Goal: Task Accomplishment & Management: Manage account settings

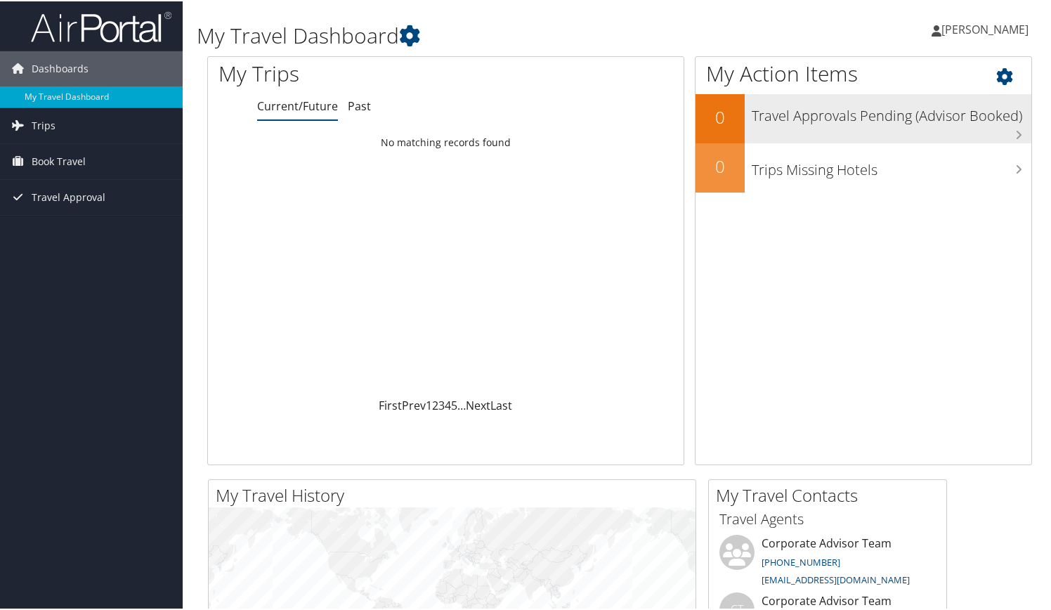
click at [905, 114] on h3 "Travel Approvals Pending (Advisor Booked)" at bounding box center [891, 111] width 280 height 27
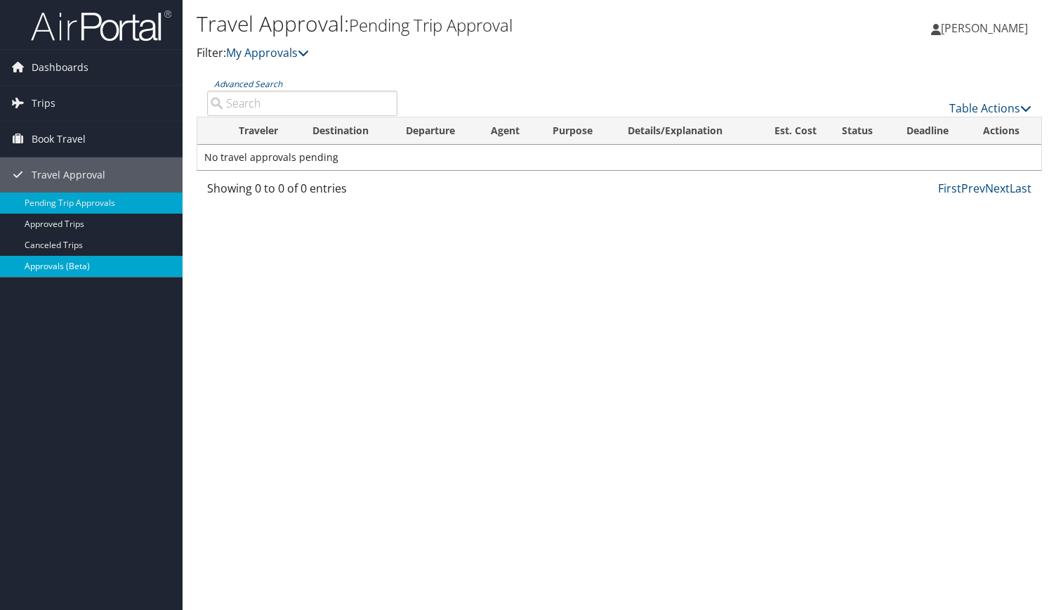
click at [55, 265] on link "Approvals (Beta)" at bounding box center [91, 266] width 183 height 21
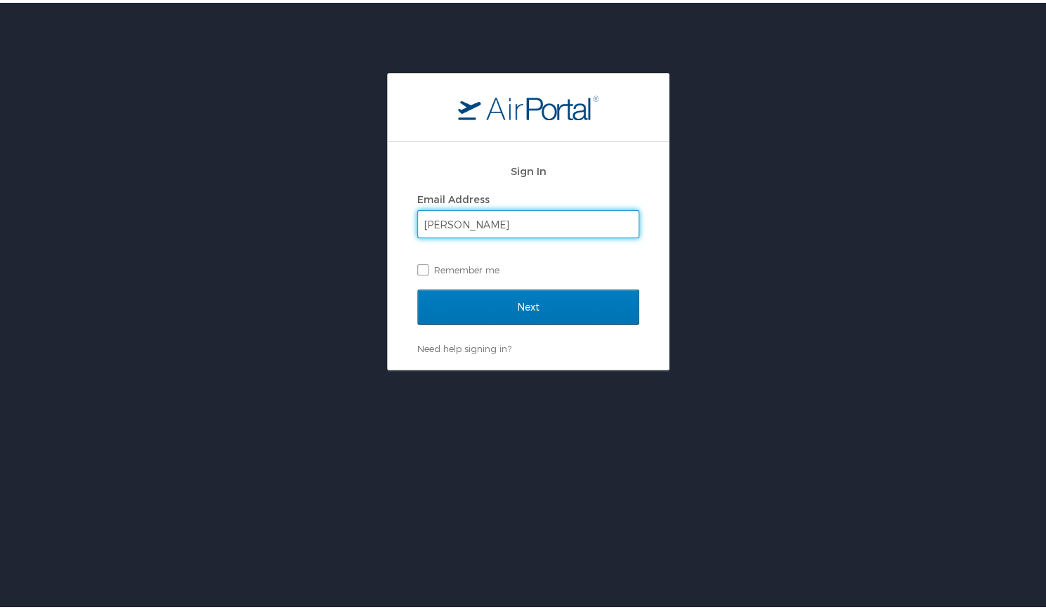
type input "james.borghese@oneforefront.com"
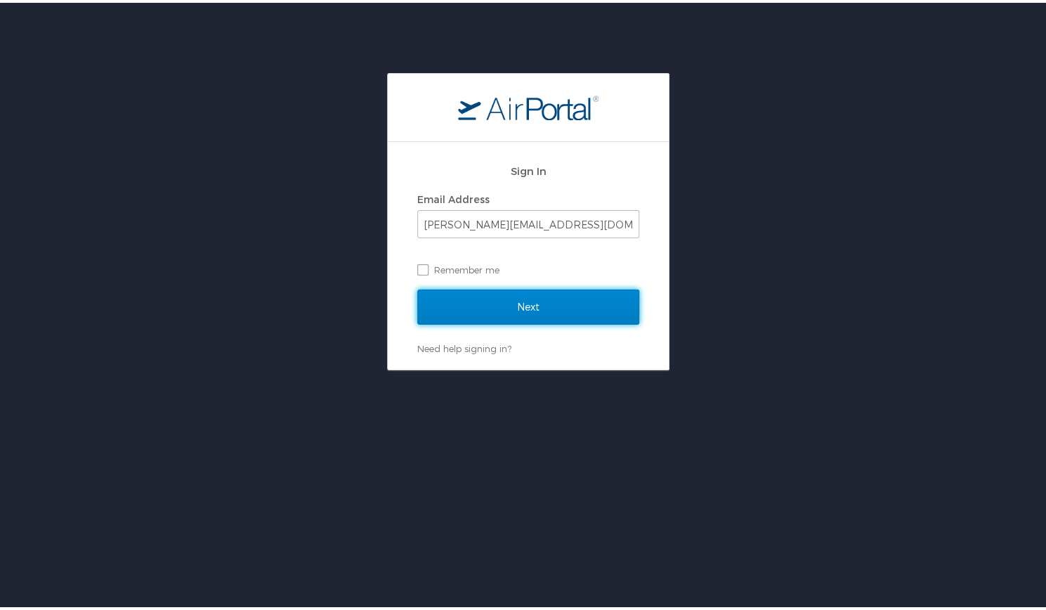
click at [537, 298] on input "Next" at bounding box center [528, 304] width 222 height 35
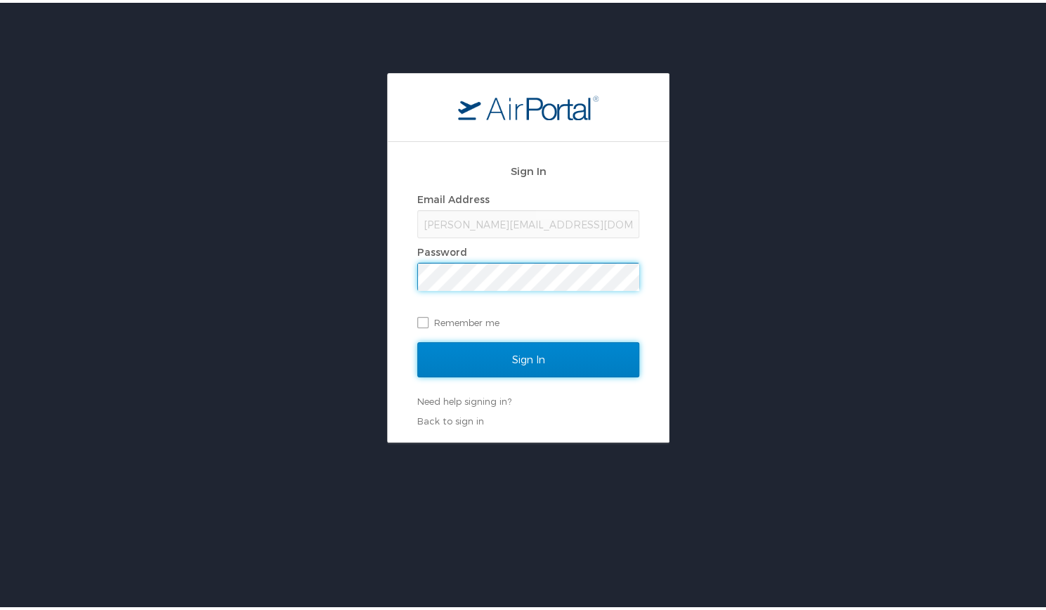
click at [518, 360] on input "Sign In" at bounding box center [528, 356] width 222 height 35
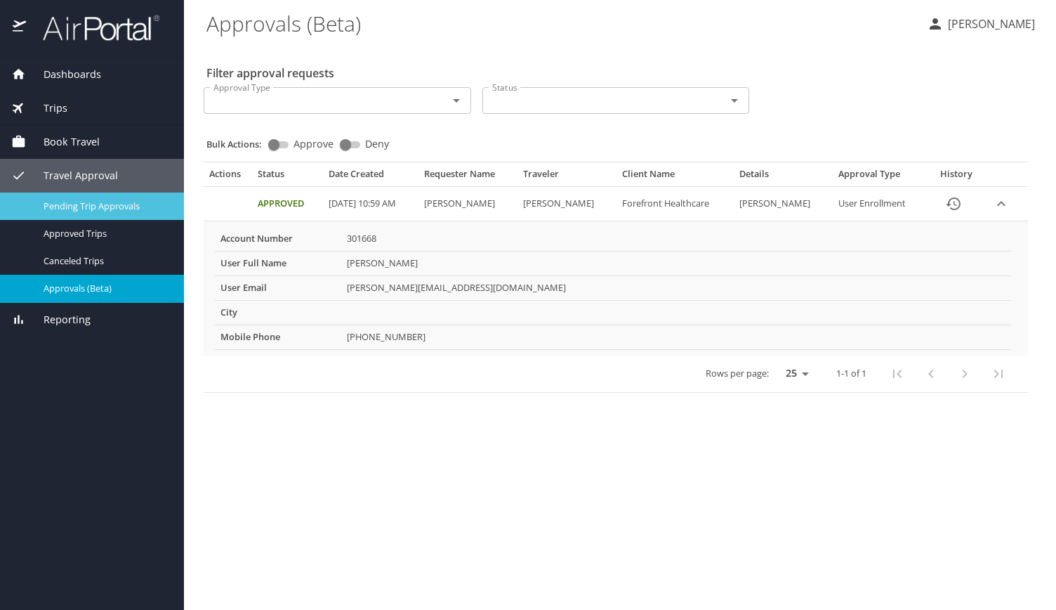
click at [111, 198] on div "Pending Trip Approvals" at bounding box center [92, 206] width 162 height 16
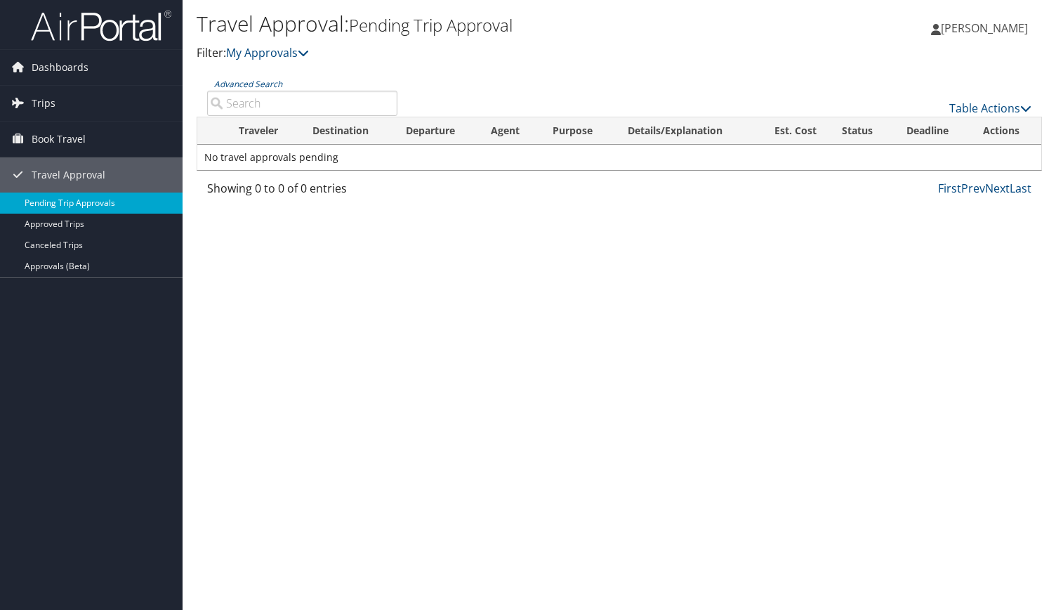
click at [138, 201] on link "Pending Trip Approvals" at bounding box center [91, 202] width 183 height 21
click at [48, 221] on link "Approved Trips" at bounding box center [91, 224] width 183 height 21
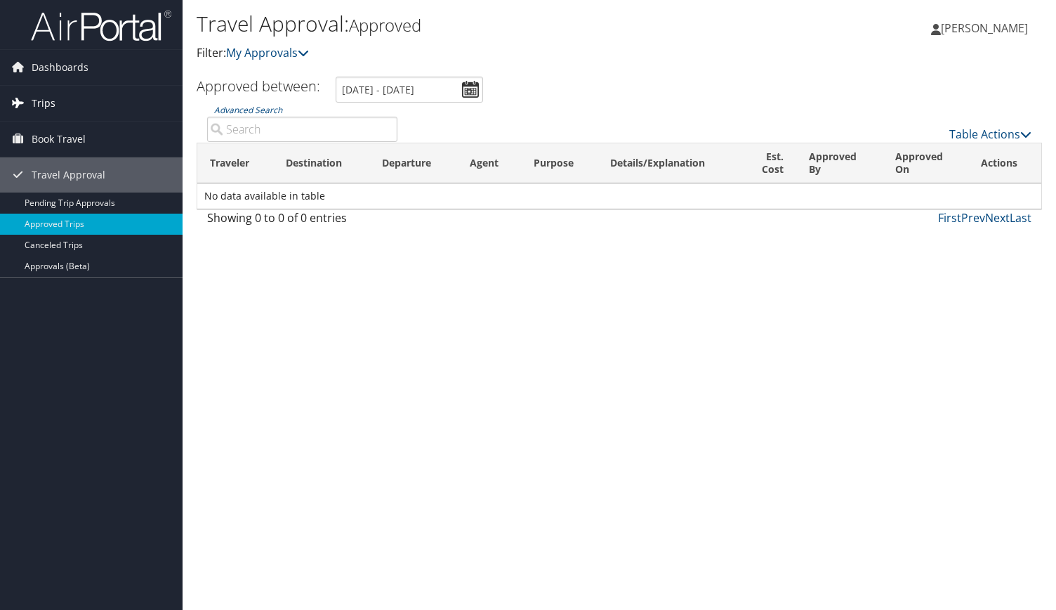
click at [44, 96] on span "Trips" at bounding box center [44, 103] width 24 height 35
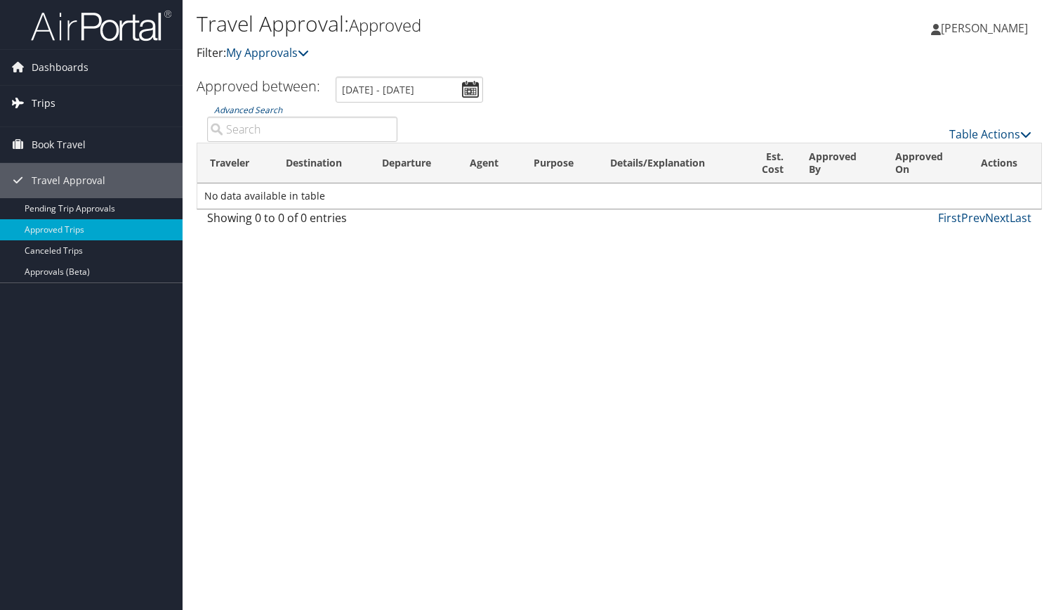
click at [44, 96] on span "Trips" at bounding box center [44, 103] width 24 height 35
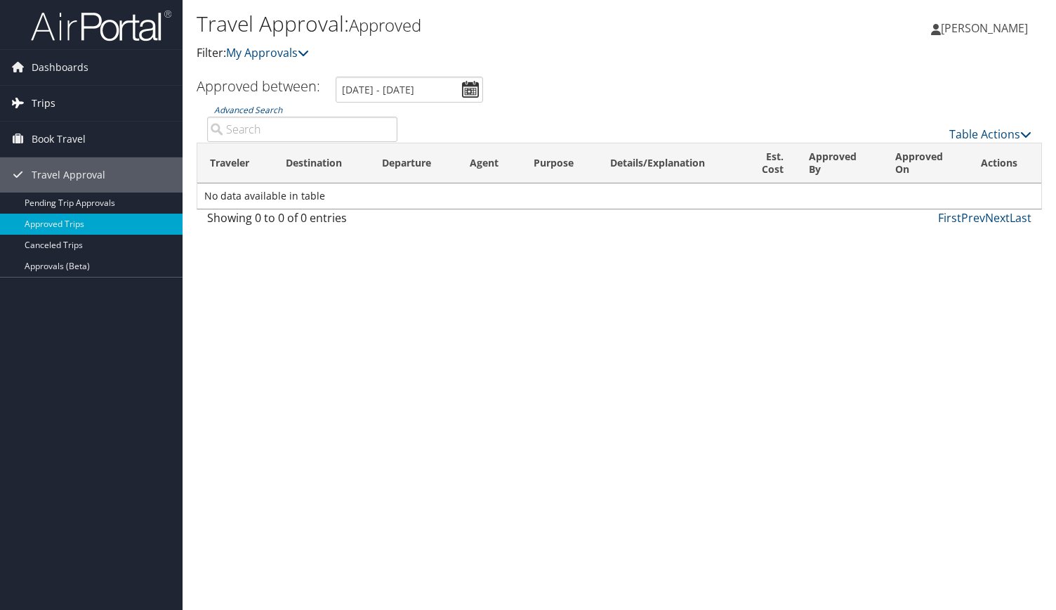
click at [44, 96] on span "Trips" at bounding box center [44, 103] width 24 height 35
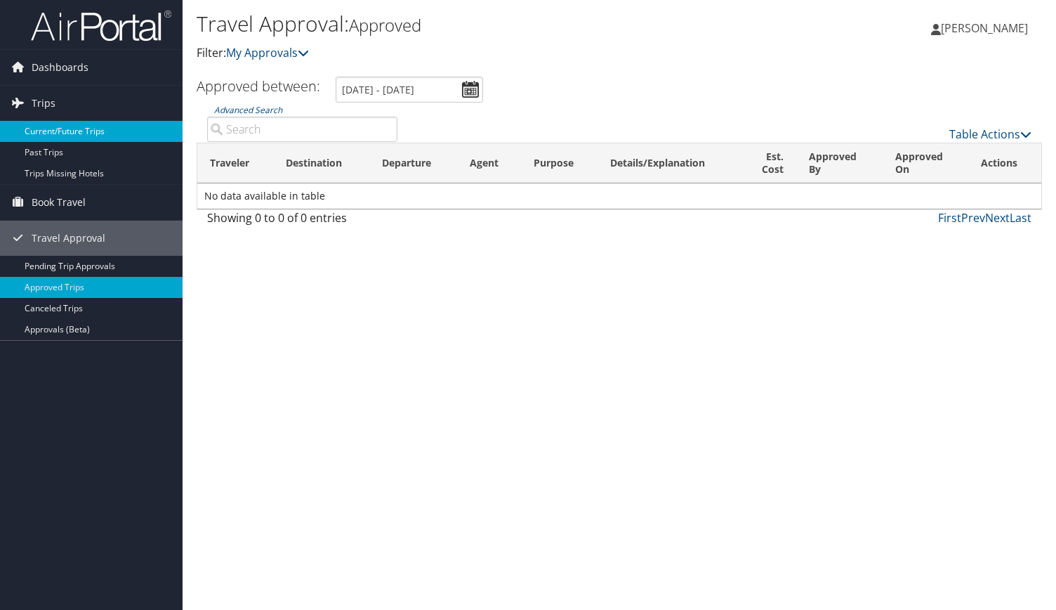
click at [60, 126] on link "Current/Future Trips" at bounding box center [91, 131] width 183 height 21
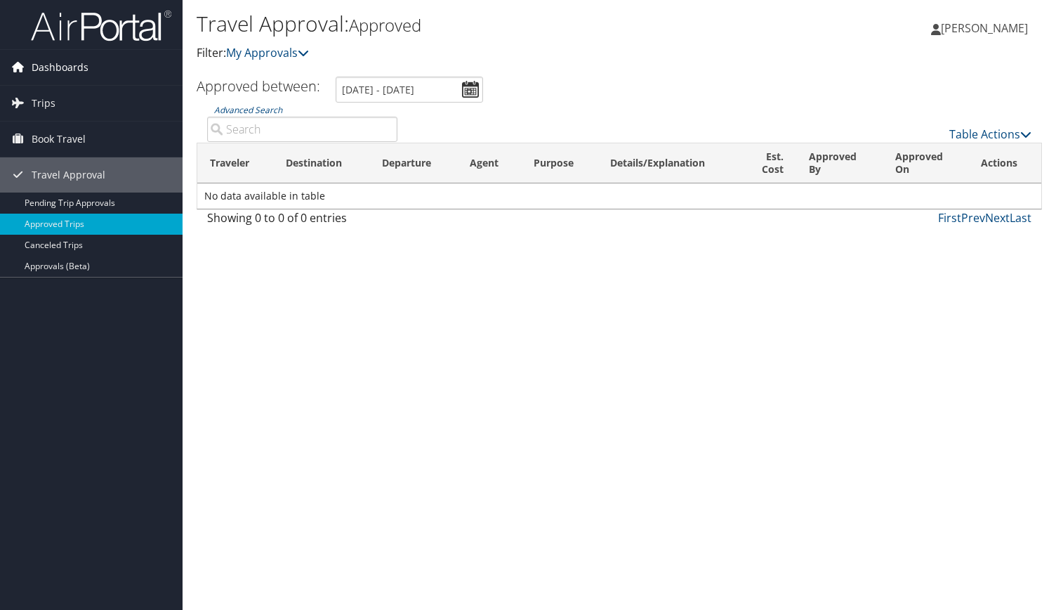
click at [62, 63] on span "Dashboards" at bounding box center [60, 67] width 57 height 35
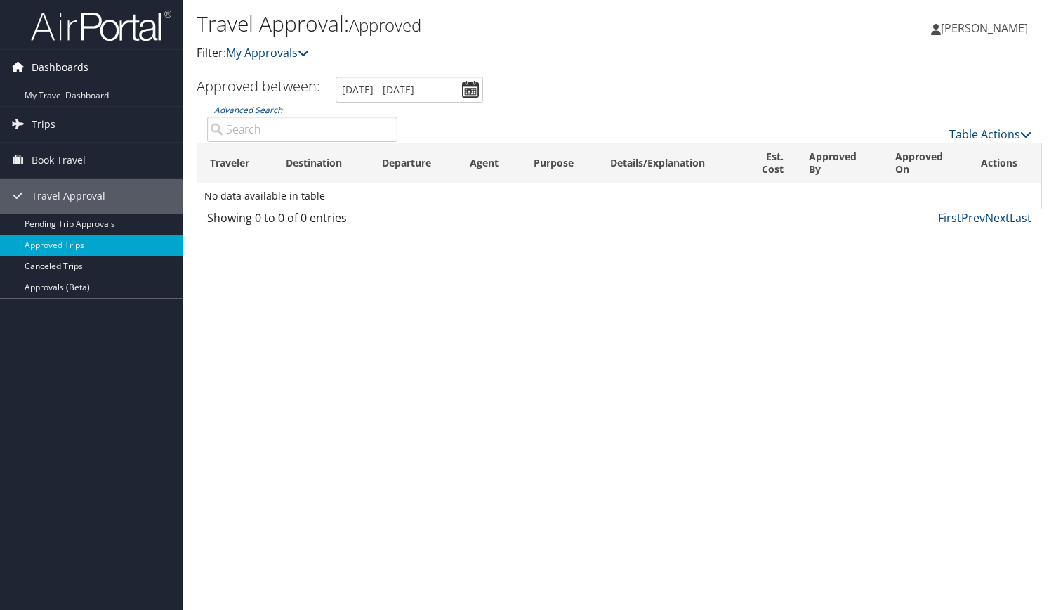
click at [62, 63] on span "Dashboards" at bounding box center [60, 67] width 57 height 35
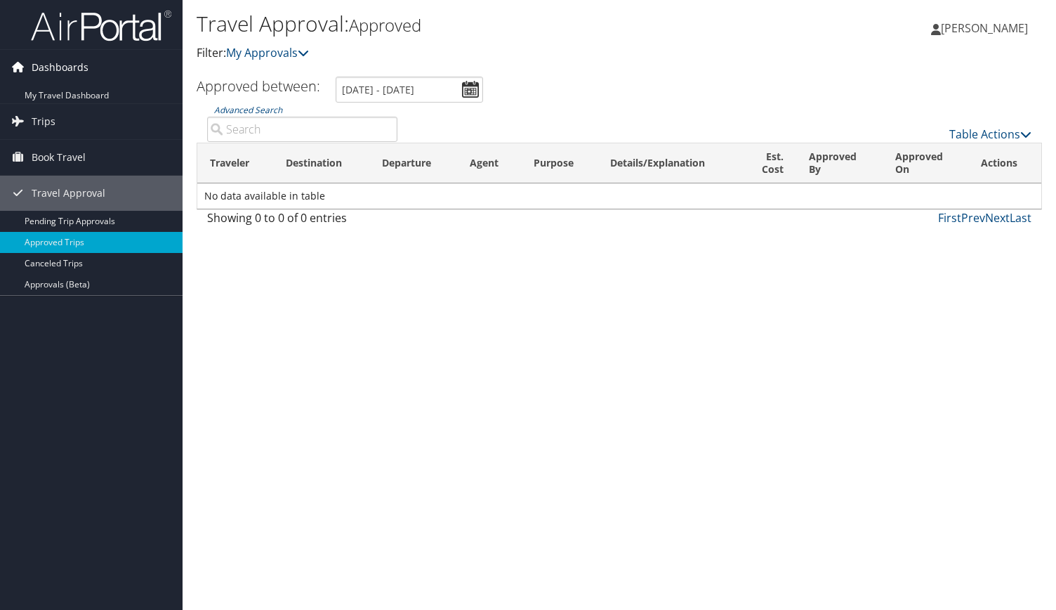
click at [62, 63] on span "Dashboards" at bounding box center [60, 67] width 57 height 35
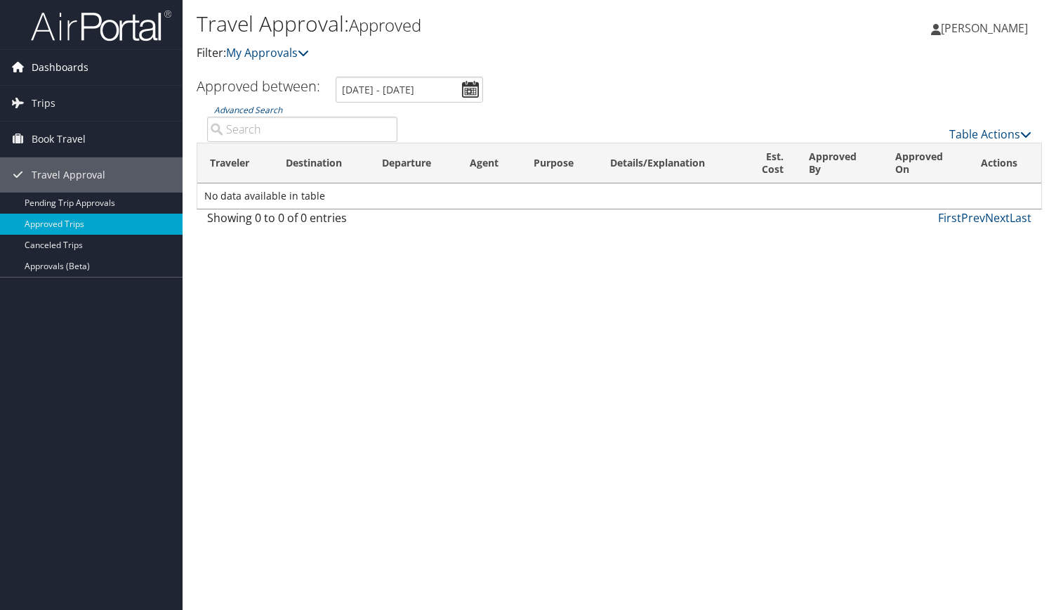
click at [62, 63] on span "Dashboards" at bounding box center [60, 67] width 57 height 35
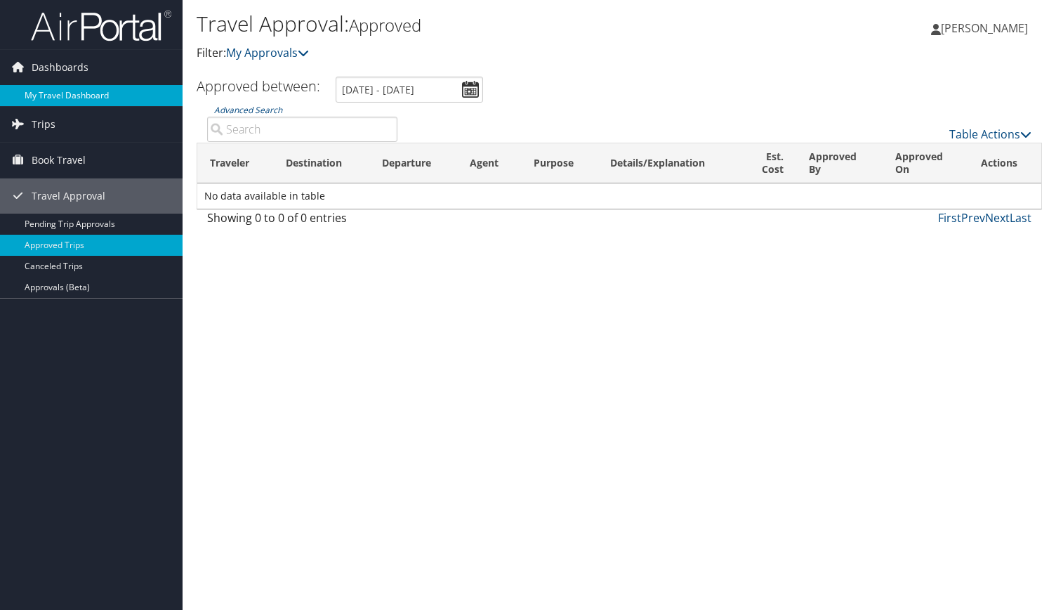
click at [67, 96] on link "My Travel Dashboard" at bounding box center [91, 95] width 183 height 21
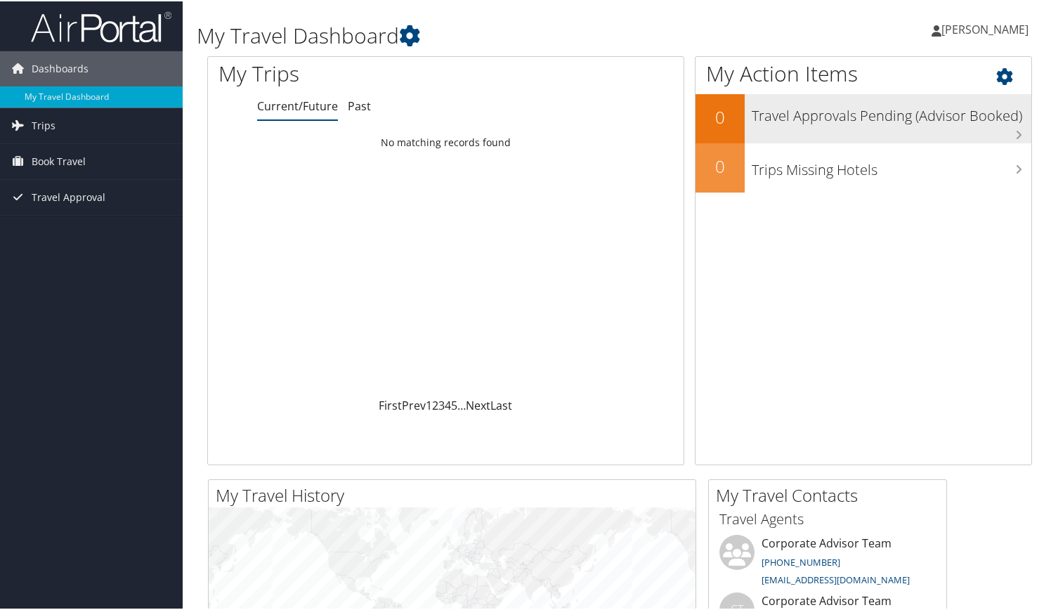
click at [1003, 126] on div "Travel Approvals Pending (Advisor Booked)" at bounding box center [887, 117] width 287 height 49
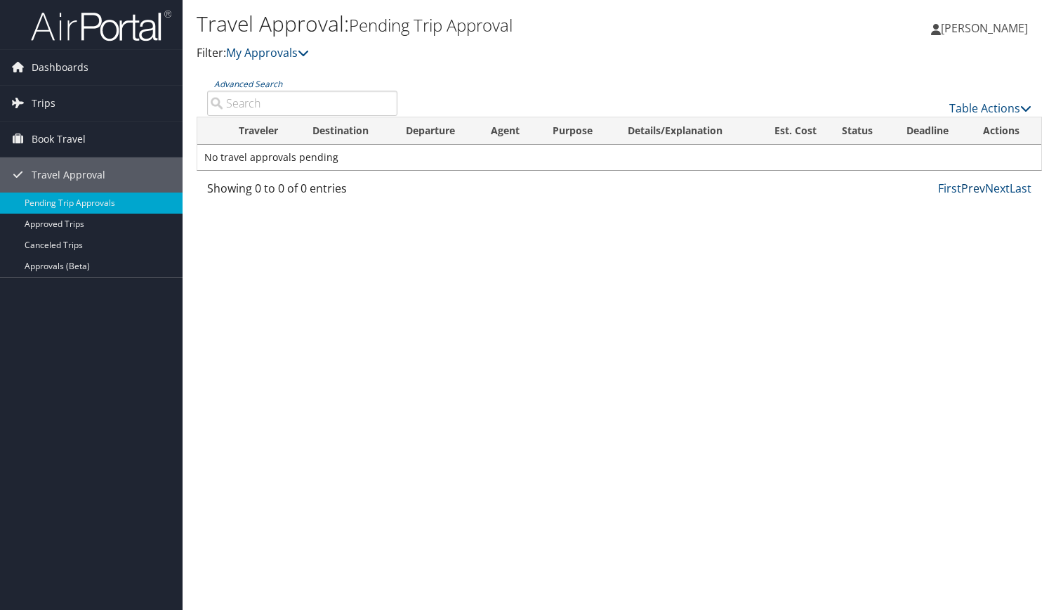
click at [980, 185] on link "Prev" at bounding box center [973, 187] width 24 height 15
click at [1024, 105] on icon at bounding box center [1025, 108] width 11 height 11
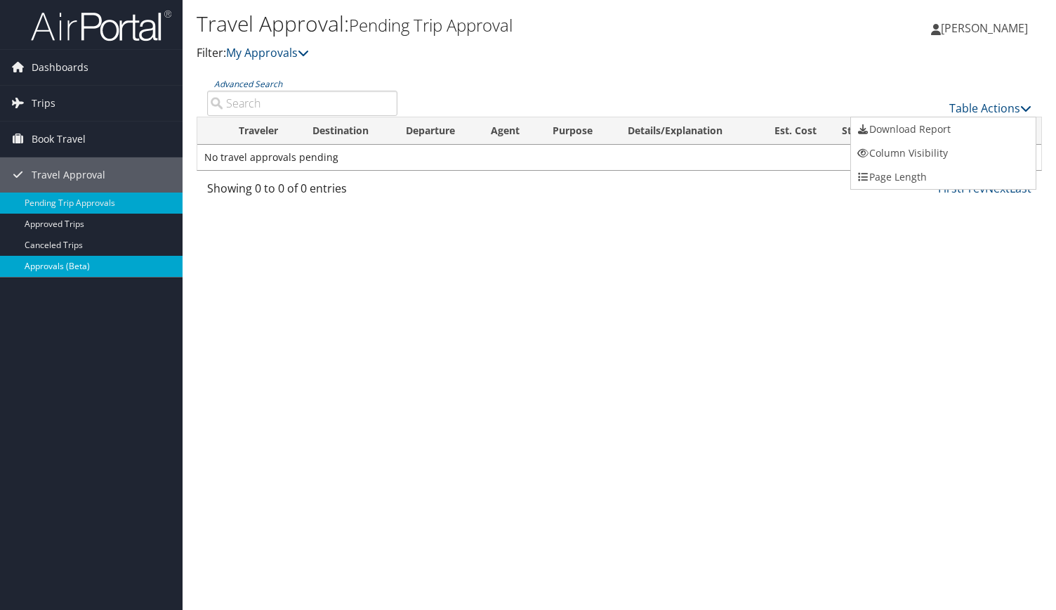
click at [62, 263] on link "Approvals (Beta)" at bounding box center [91, 266] width 183 height 21
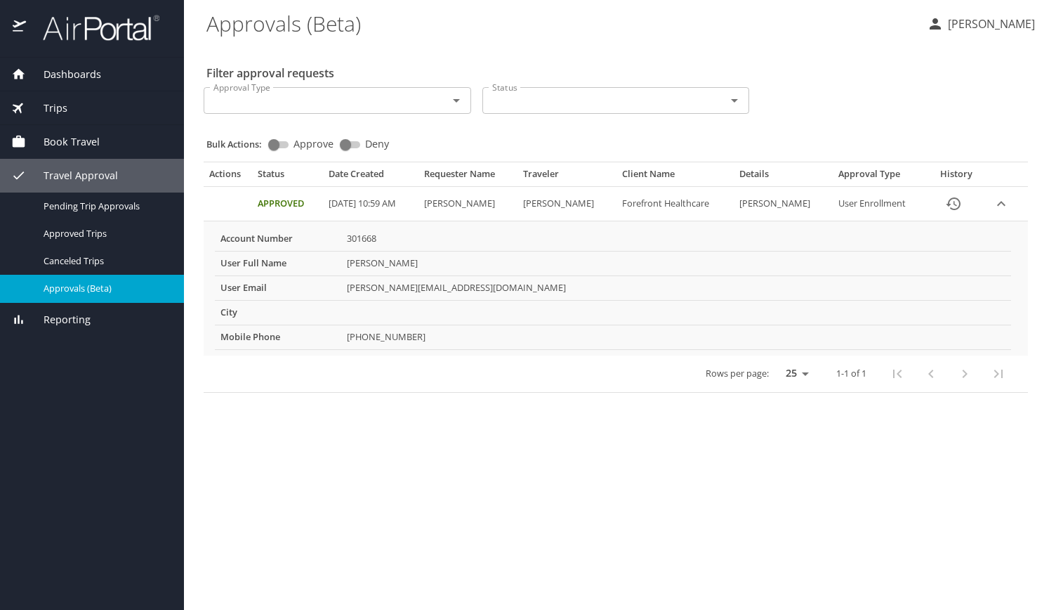
click at [55, 103] on span "Trips" at bounding box center [46, 107] width 41 height 15
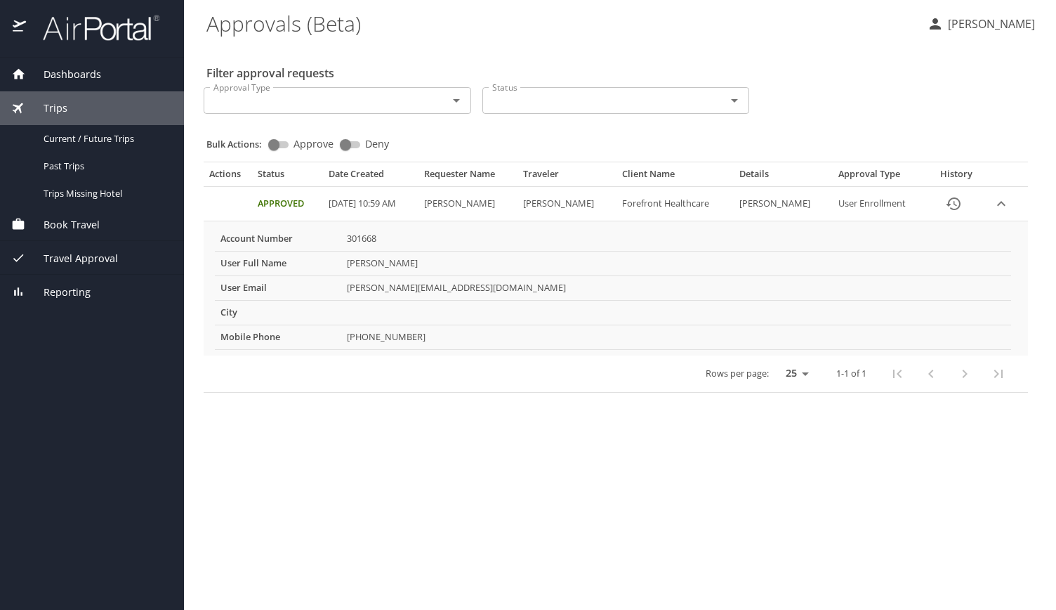
click at [72, 221] on span "Book Travel" at bounding box center [63, 224] width 74 height 15
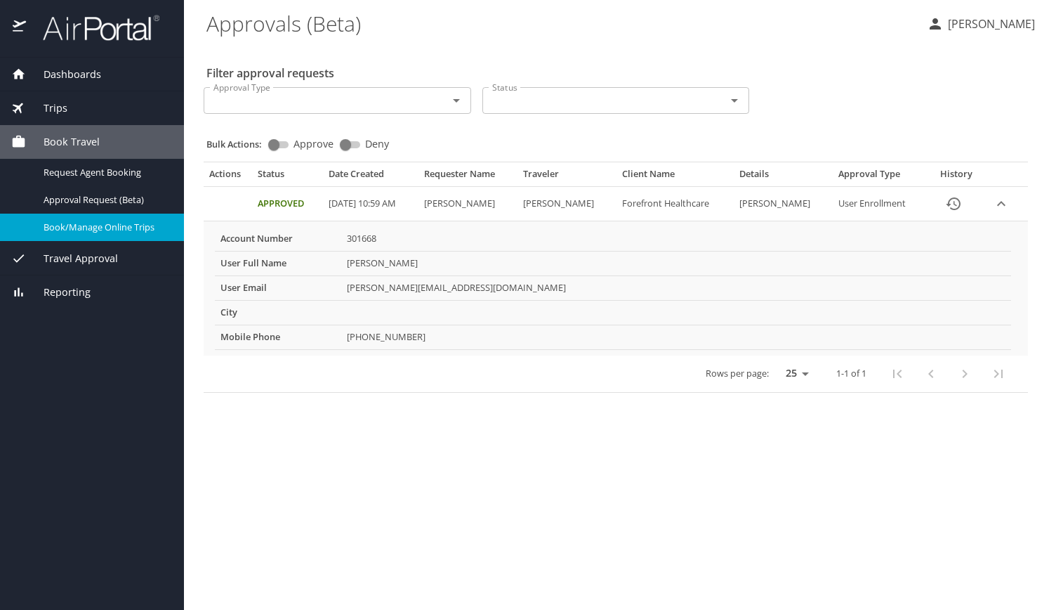
click at [72, 221] on div "Book Travel Request Agent Booking Approval Request (Beta) Book/Manage Online Tr…" at bounding box center [92, 183] width 184 height 117
click at [100, 224] on span "Book/Manage Online Trips" at bounding box center [106, 227] width 124 height 13
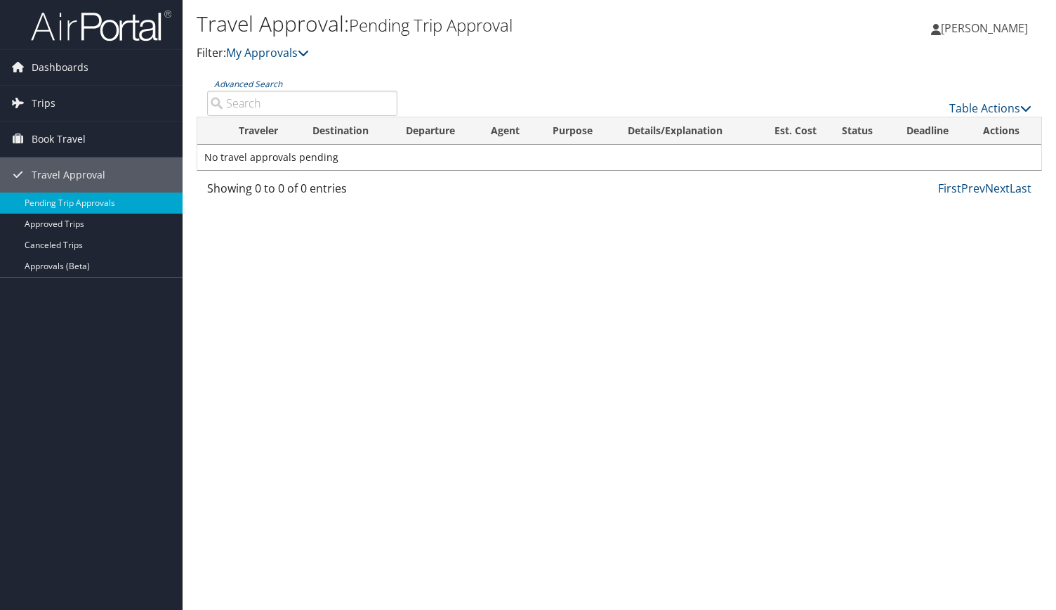
click at [329, 324] on div "Travel Approval: Pending Trip Approval Filter: My Approvals James Borghese Jame…" at bounding box center [620, 305] width 874 height 610
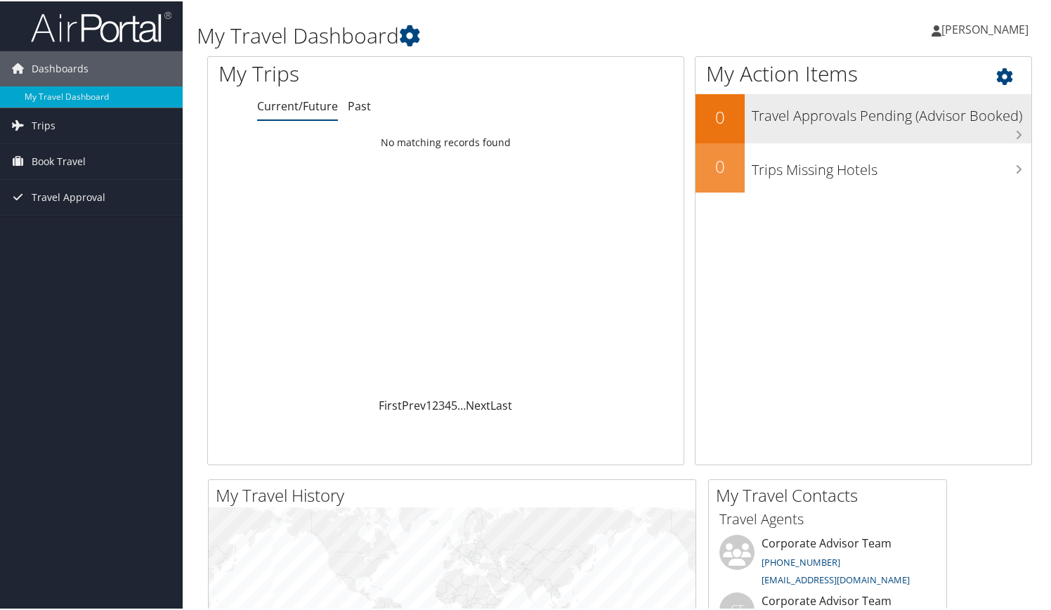
click at [954, 111] on h3 "Travel Approvals Pending (Advisor Booked)" at bounding box center [891, 111] width 280 height 27
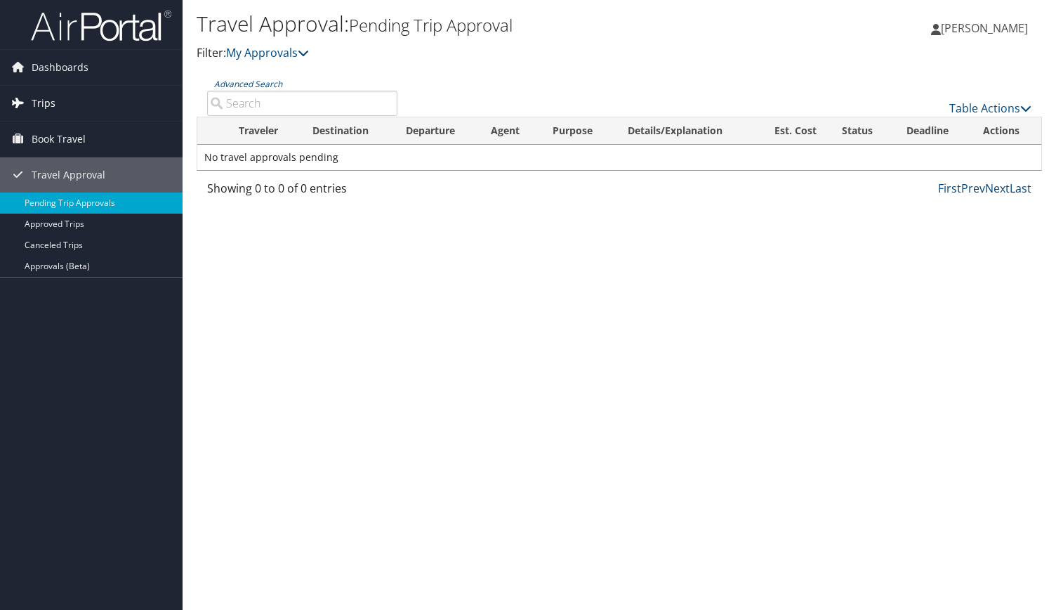
click at [47, 92] on span "Trips" at bounding box center [44, 103] width 24 height 35
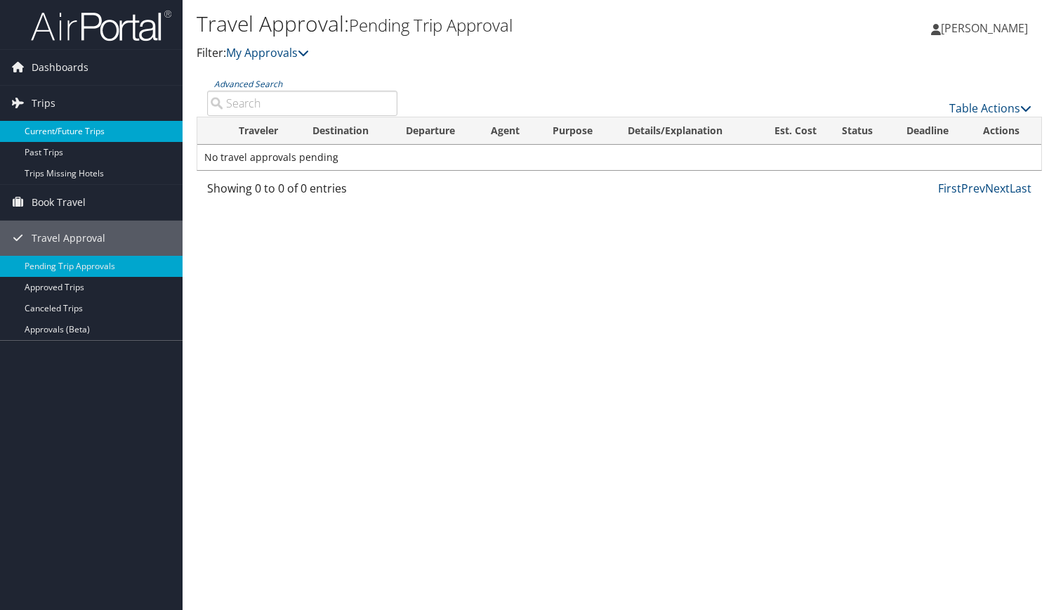
click at [41, 127] on link "Current/Future Trips" at bounding box center [91, 131] width 183 height 21
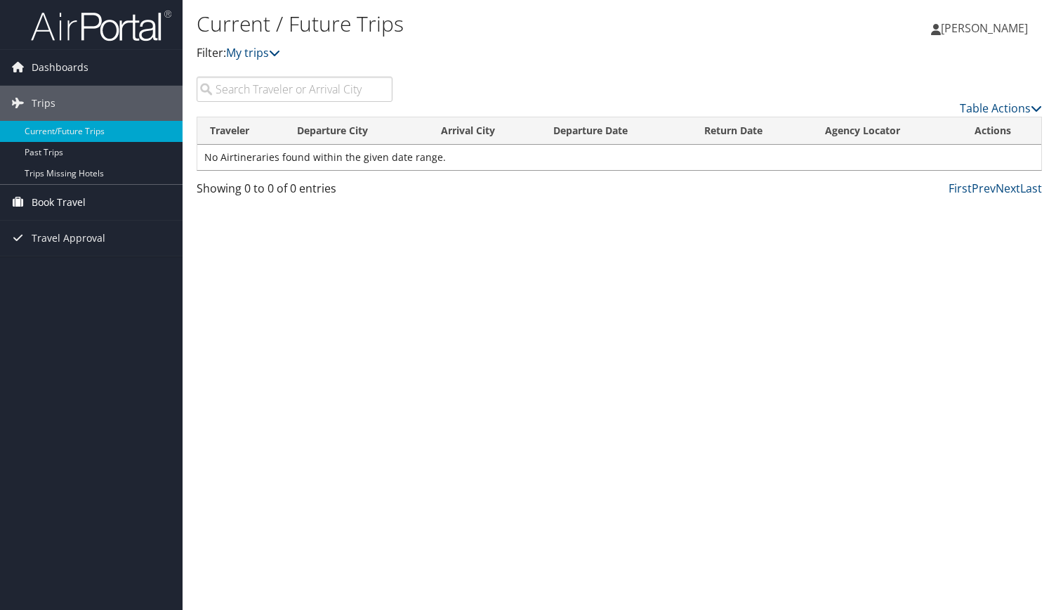
click at [58, 200] on span "Book Travel" at bounding box center [59, 202] width 54 height 35
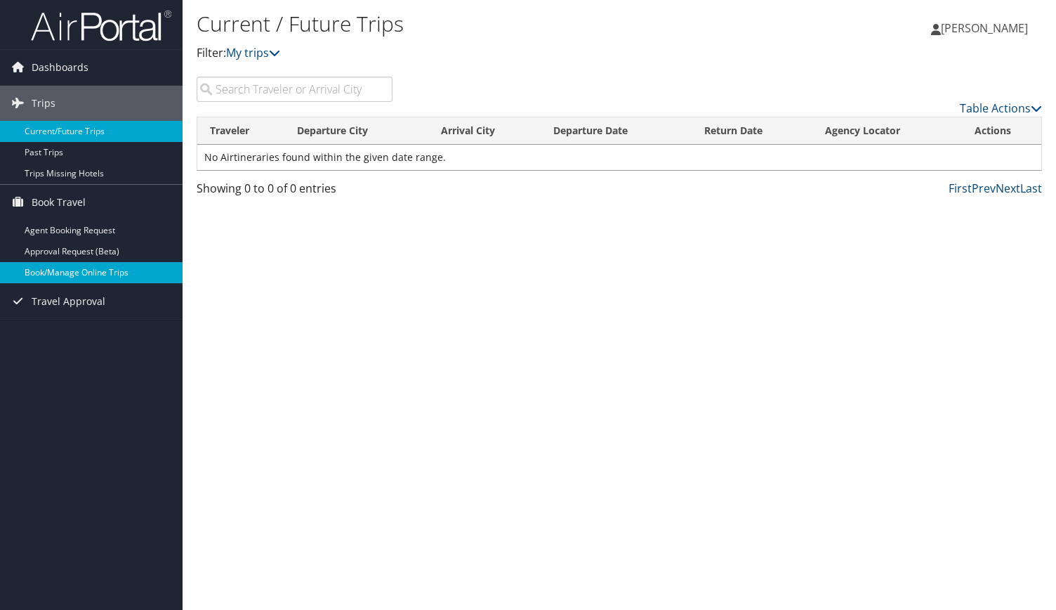
click at [52, 268] on link "Book/Manage Online Trips" at bounding box center [91, 272] width 183 height 21
